Goal: Task Accomplishment & Management: Manage account settings

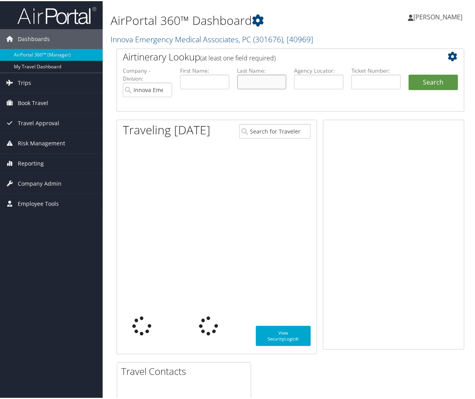
click at [260, 82] on input "text" at bounding box center [261, 80] width 49 height 15
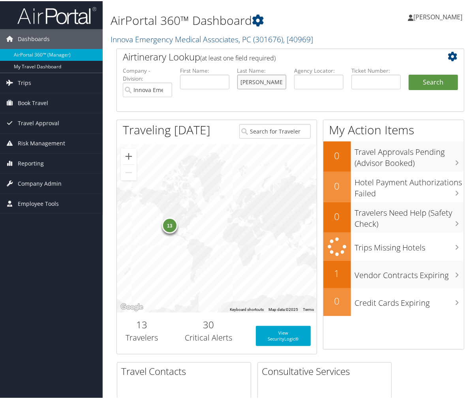
type input "[PERSON_NAME]"
click at [409, 73] on button "Search" at bounding box center [433, 81] width 49 height 16
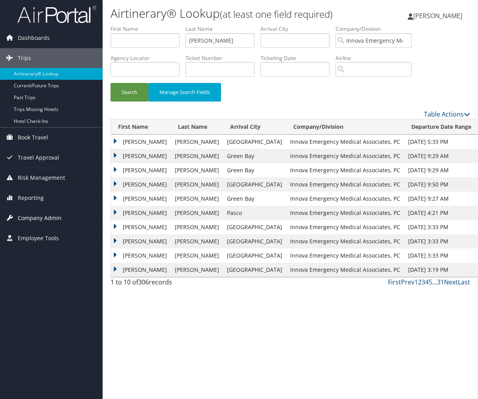
click at [35, 215] on span "Company Admin" at bounding box center [40, 218] width 44 height 20
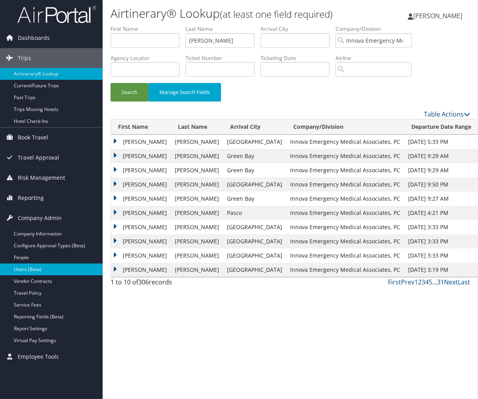
click at [29, 270] on link "Users (Beta)" at bounding box center [51, 270] width 103 height 12
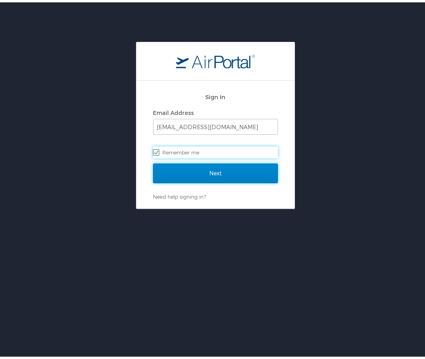
click at [215, 171] on input "Next" at bounding box center [215, 171] width 125 height 20
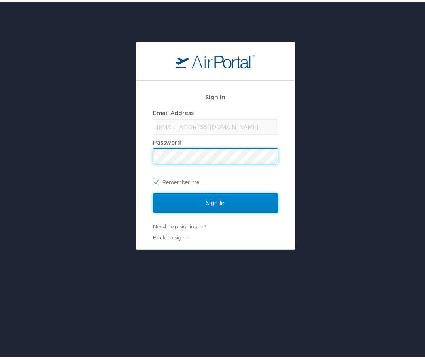
click at [212, 198] on input "Sign In" at bounding box center [215, 201] width 125 height 20
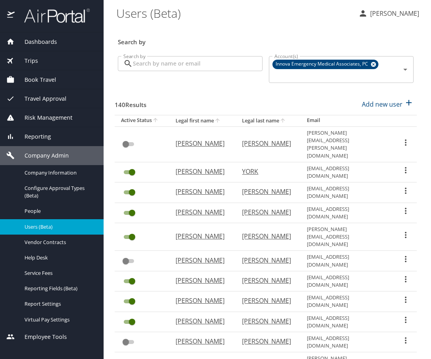
click at [209, 68] on input "Search by" at bounding box center [198, 63] width 130 height 15
type input "[PERSON_NAME]"
checkbox input "true"
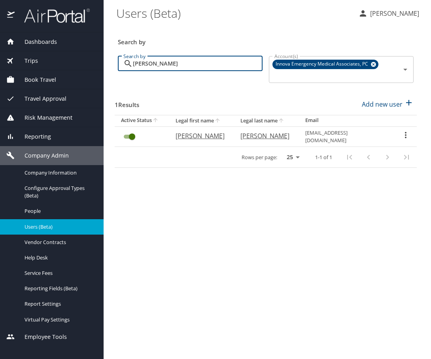
type input "[PERSON_NAME]"
click at [403, 136] on icon "User Search Table" at bounding box center [405, 134] width 9 height 9
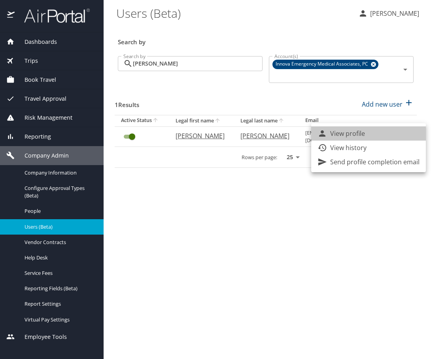
click at [392, 139] on li "View profile" at bounding box center [368, 133] width 115 height 14
select select "US"
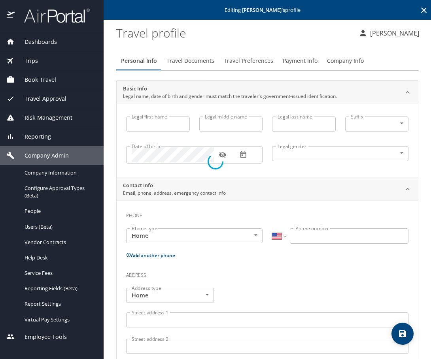
type input "Kyle"
type input "Marlin"
type input "Hoffmann"
type input "Male"
type input "Tricia"
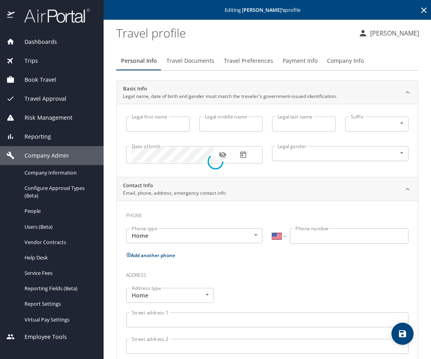
type input "Hoffmann"
type input "(801) 388-8413"
select select "US"
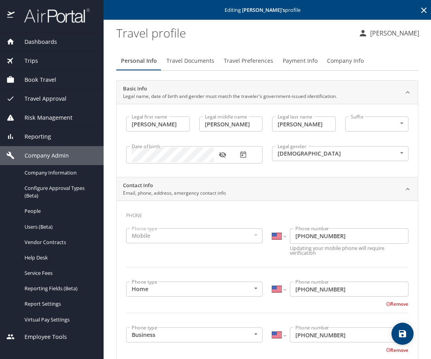
click at [231, 61] on span "Travel Preferences" at bounding box center [248, 61] width 49 height 10
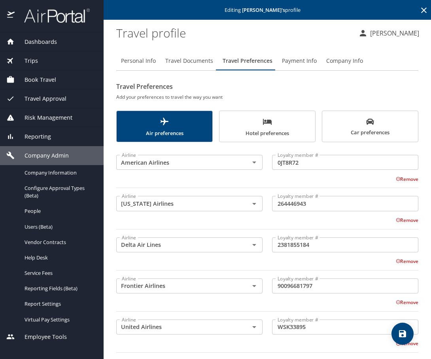
click at [307, 60] on span "Payment Info" at bounding box center [299, 61] width 35 height 10
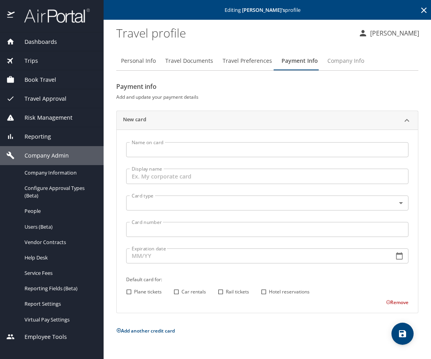
click at [342, 58] on span "Company Info" at bounding box center [345, 61] width 37 height 10
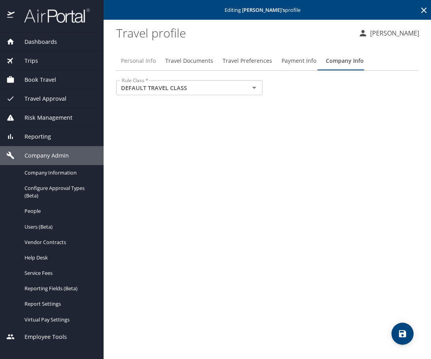
click at [153, 61] on span "Personal Info" at bounding box center [138, 61] width 35 height 10
select select "US"
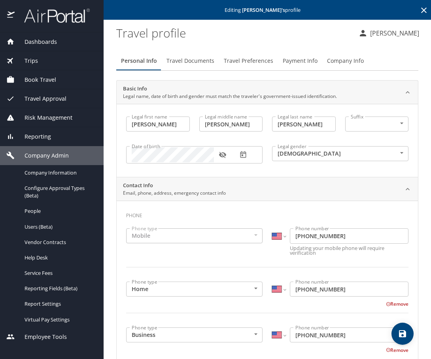
click at [347, 61] on span "Company Info" at bounding box center [345, 61] width 37 height 10
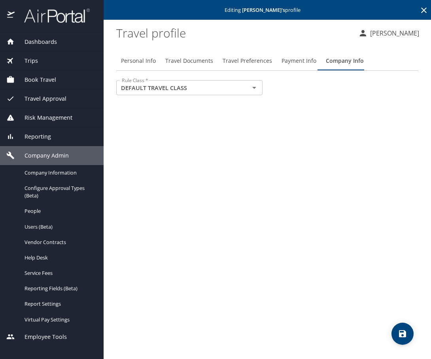
click at [42, 44] on span "Dashboards" at bounding box center [36, 42] width 42 height 9
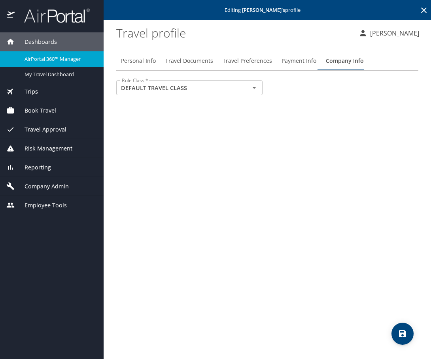
click at [48, 56] on span "AirPortal 360™ Manager" at bounding box center [59, 59] width 70 height 8
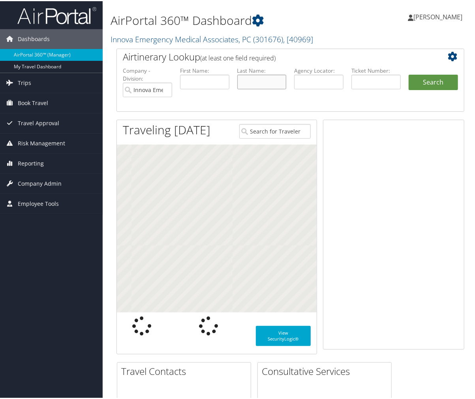
click at [277, 85] on input "text" at bounding box center [261, 80] width 49 height 15
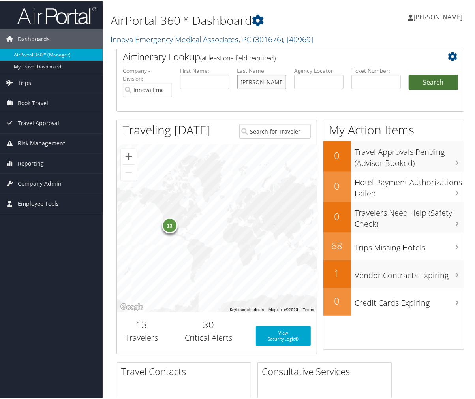
type input "[PERSON_NAME]"
click at [425, 80] on button "Search" at bounding box center [433, 81] width 49 height 16
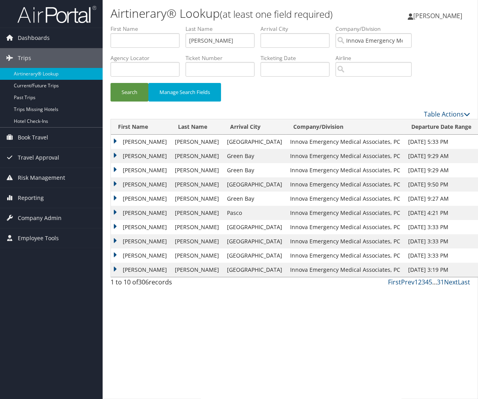
click at [132, 145] on td "[PERSON_NAME]" at bounding box center [141, 142] width 60 height 14
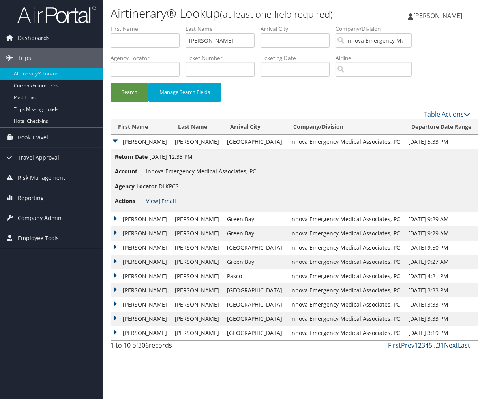
click at [151, 200] on link "View" at bounding box center [152, 201] width 12 height 8
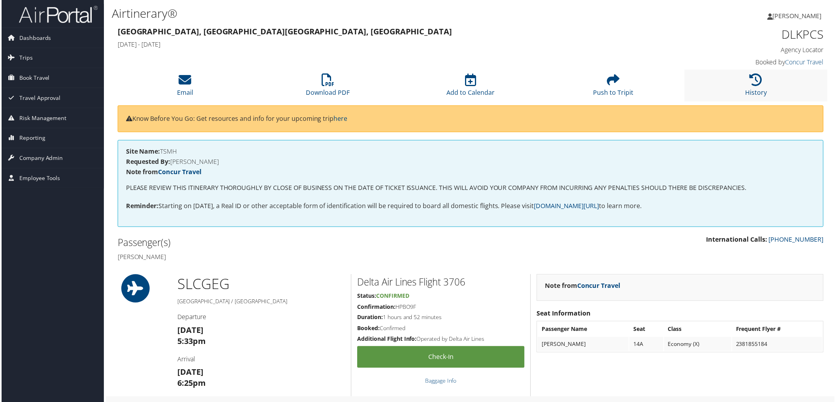
click at [475, 86] on li "History" at bounding box center [757, 86] width 143 height 32
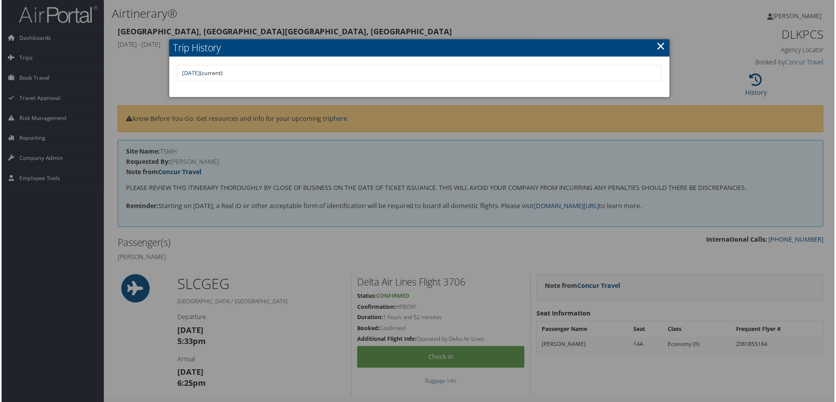
drag, startPoint x: 668, startPoint y: 167, endPoint x: 647, endPoint y: 165, distance: 20.6
click at [475, 167] on div at bounding box center [419, 202] width 839 height 405
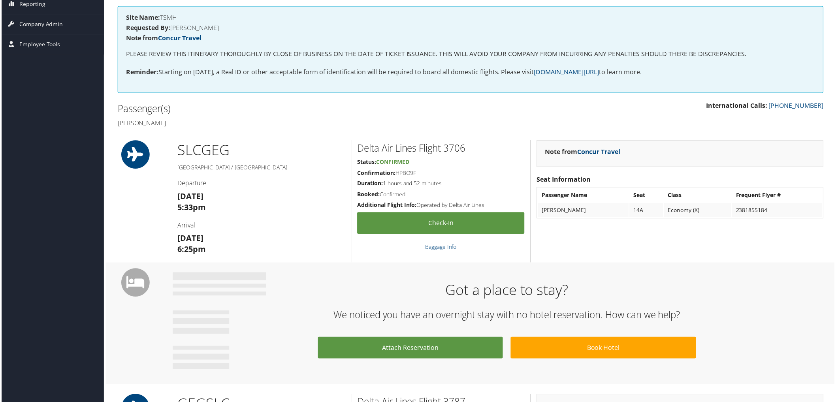
scroll to position [266, 0]
